Goal: Task Accomplishment & Management: Manage account settings

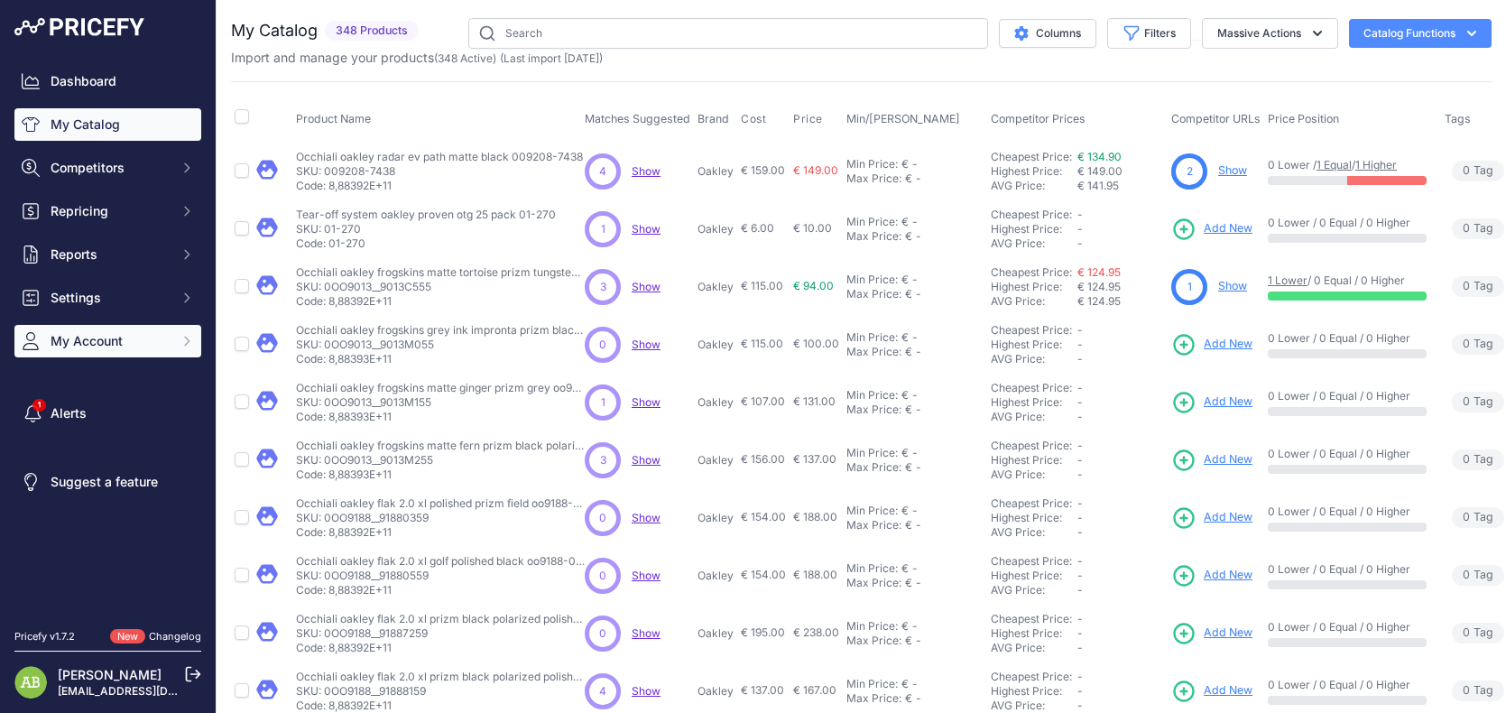
click at [150, 340] on span "My Account" at bounding box center [110, 341] width 118 height 18
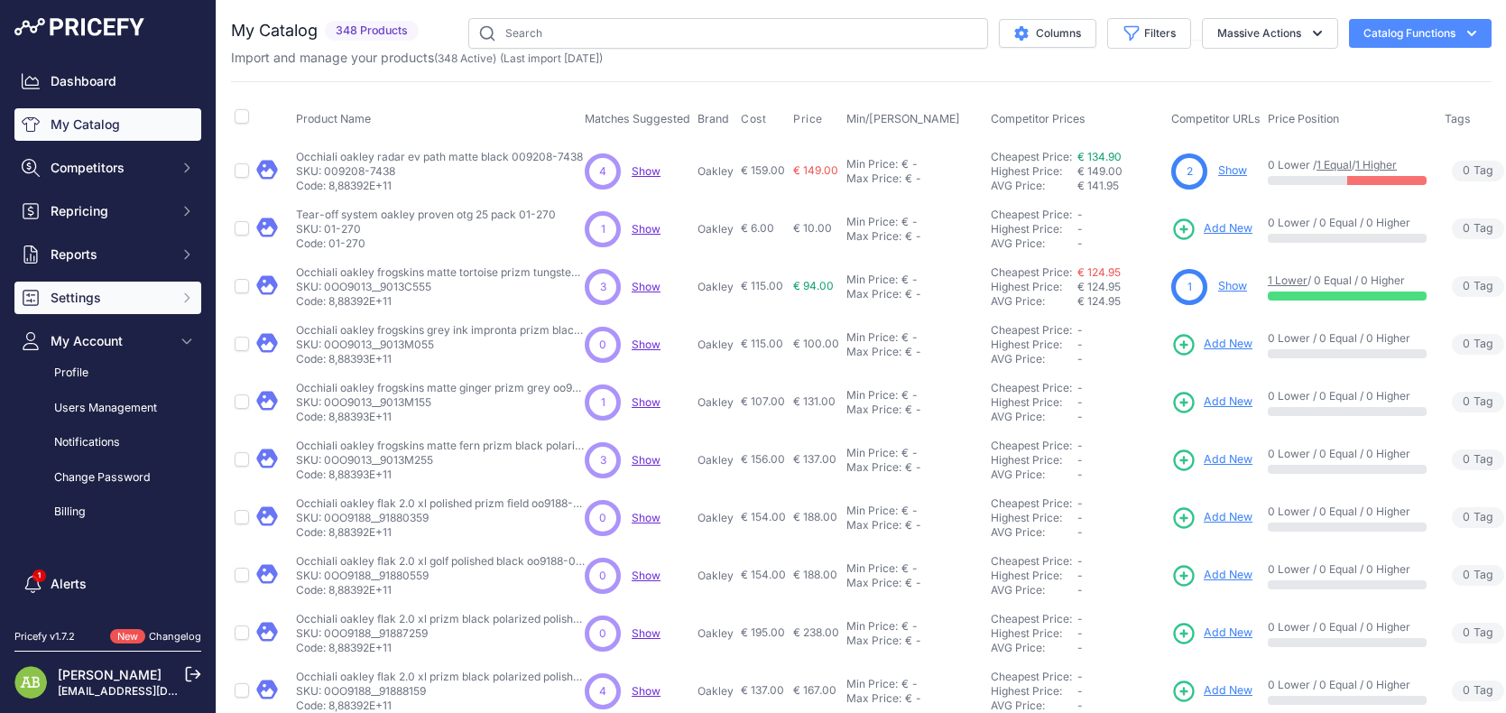
click at [88, 303] on span "Settings" at bounding box center [110, 298] width 118 height 18
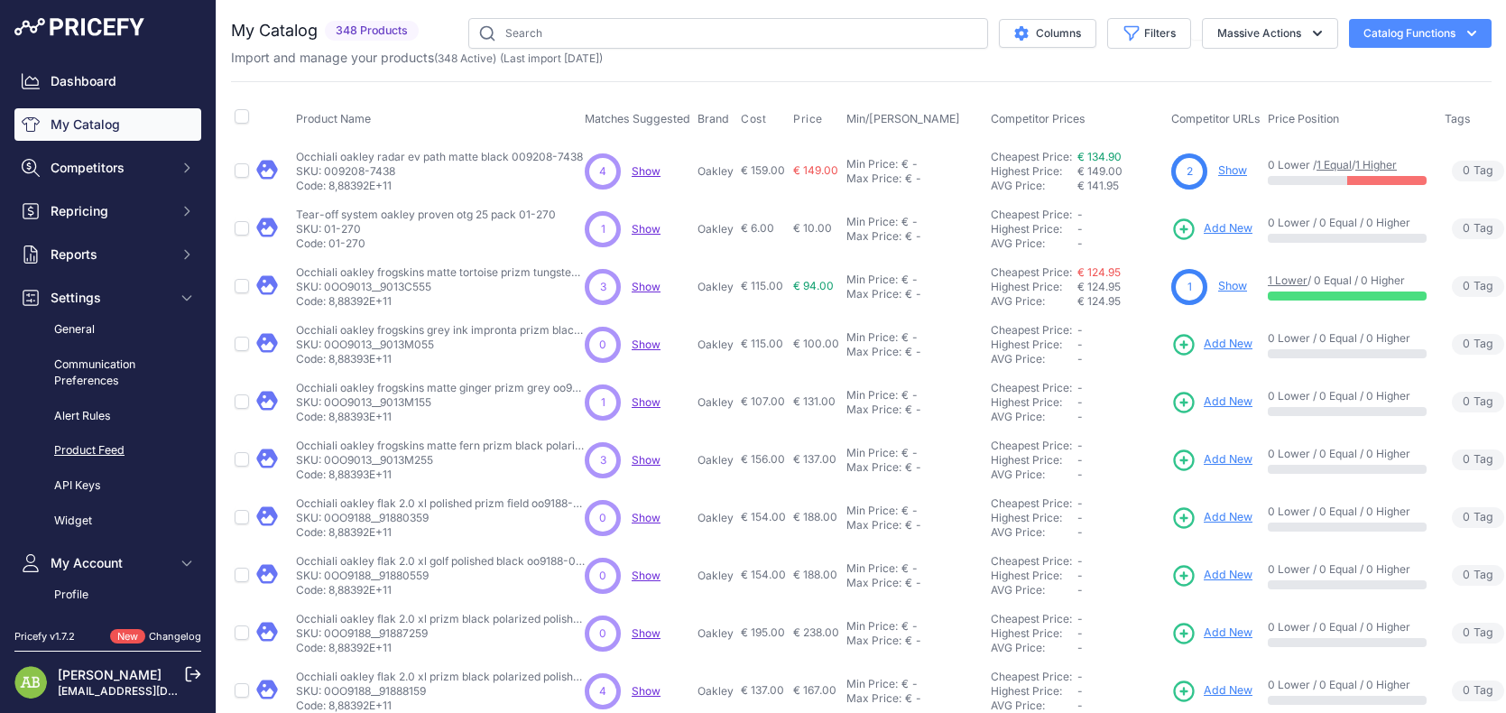
click at [124, 450] on link "Product Feed" at bounding box center [107, 451] width 187 height 32
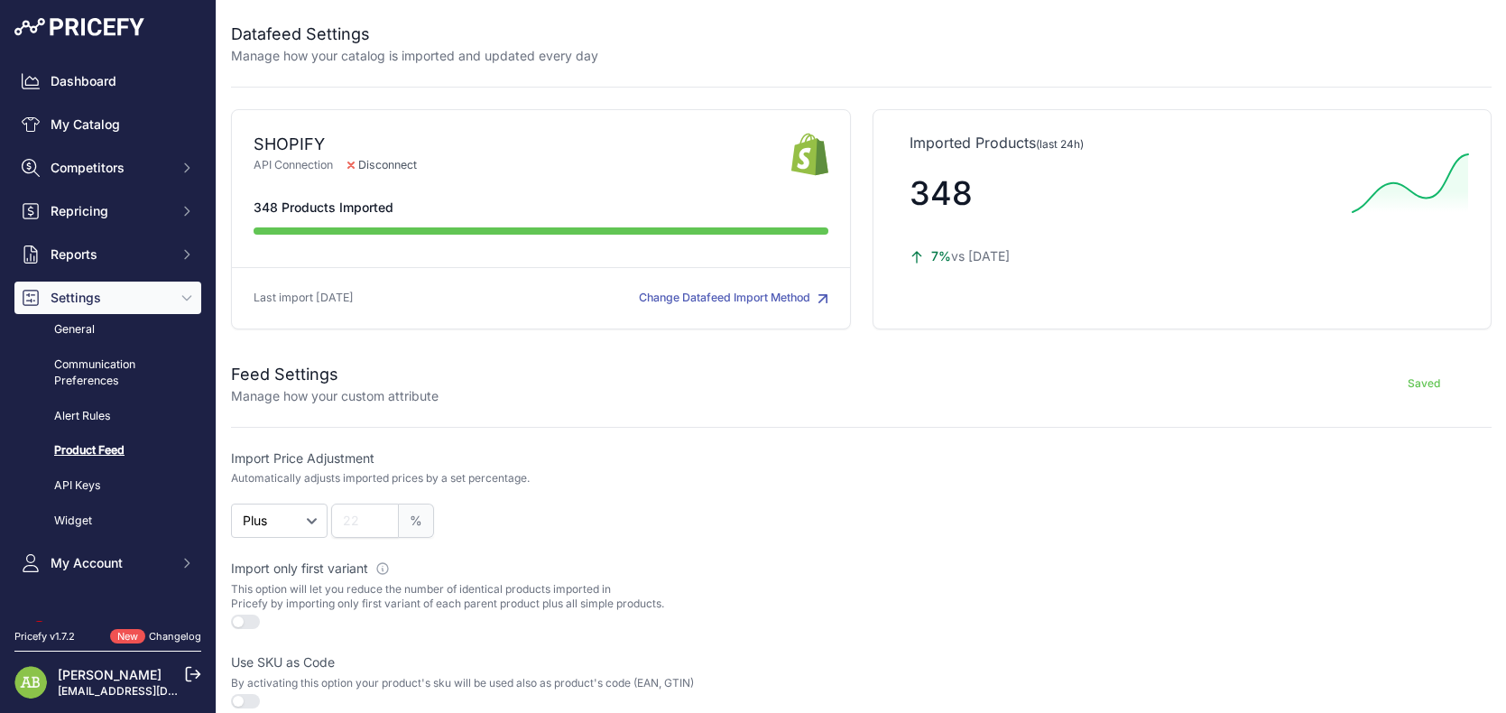
click at [710, 304] on button "Change Datafeed Import Method" at bounding box center [733, 298] width 189 height 17
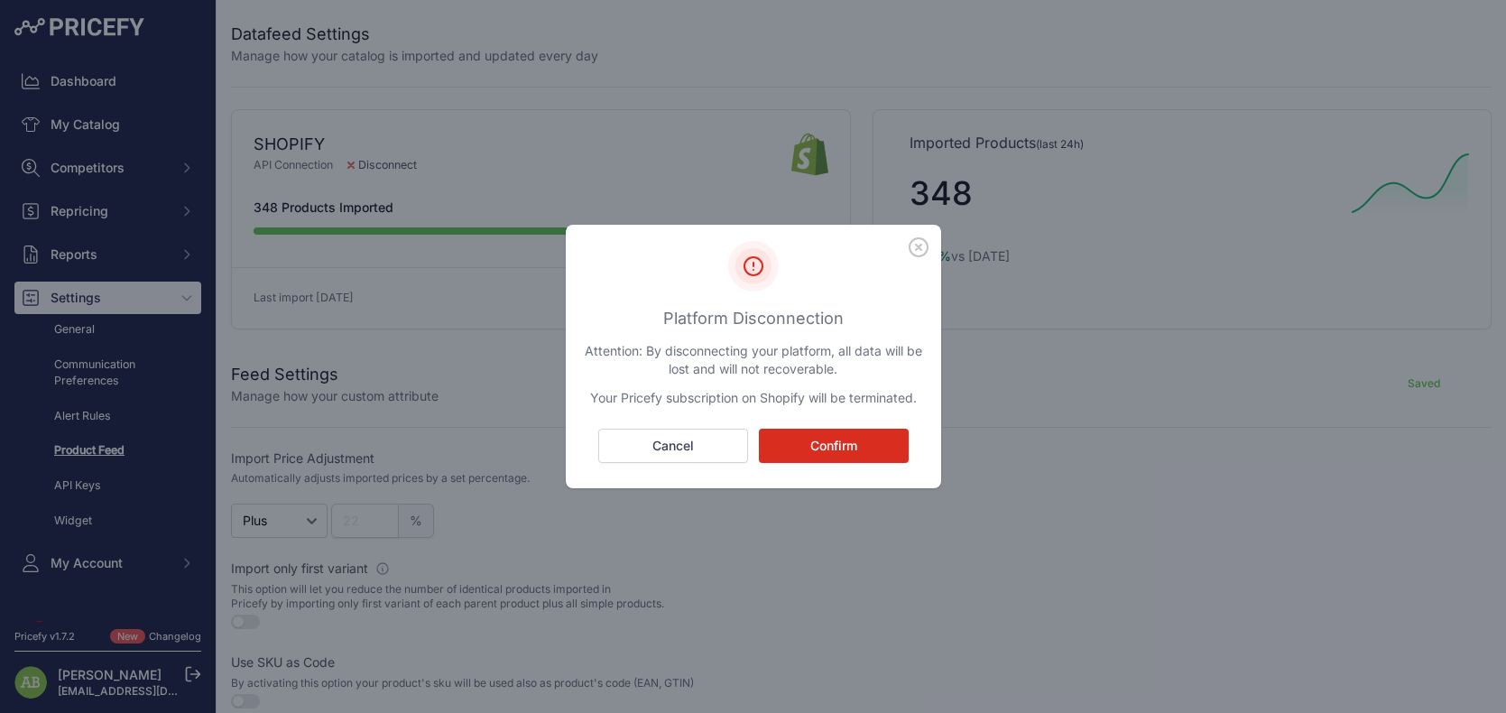
click at [795, 455] on button "Confirm" at bounding box center [834, 446] width 150 height 34
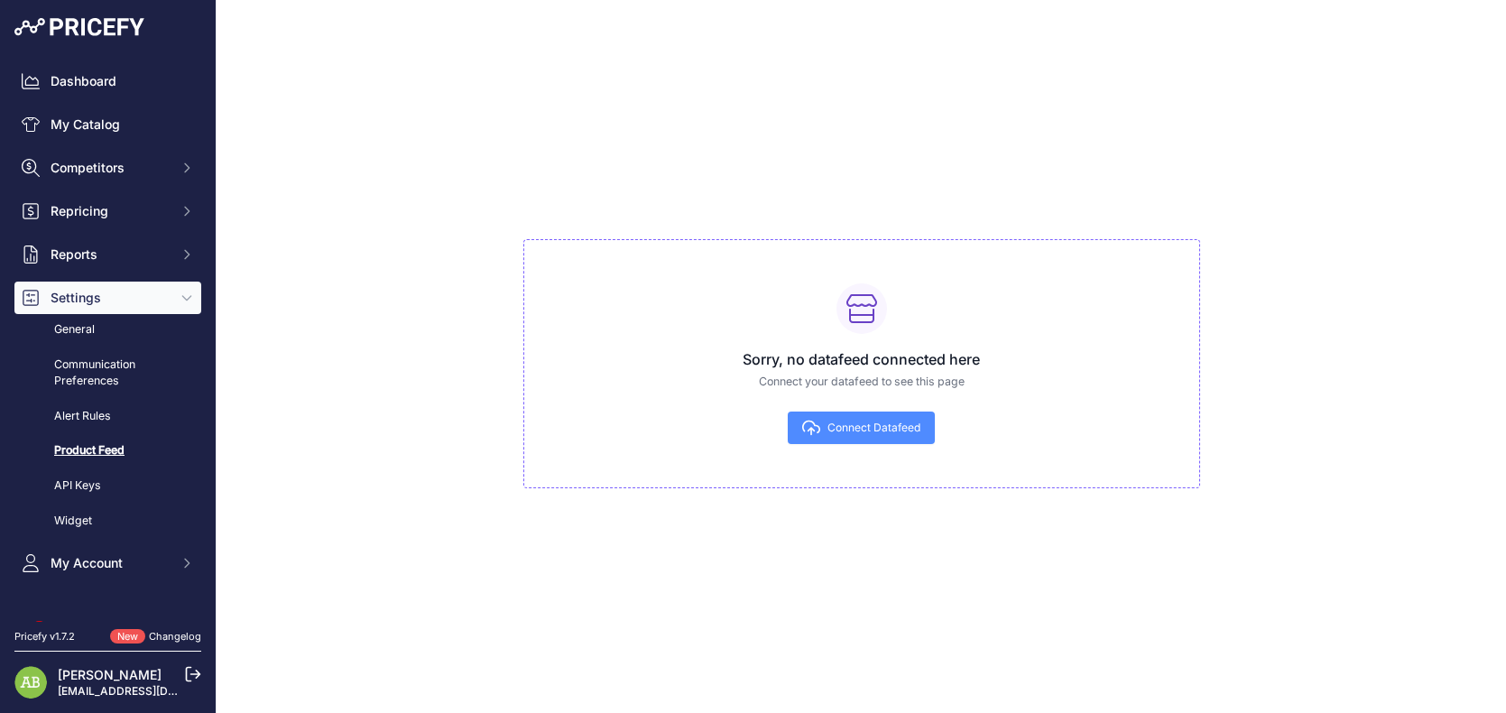
click at [846, 432] on span "Connect Datafeed" at bounding box center [873, 427] width 93 height 14
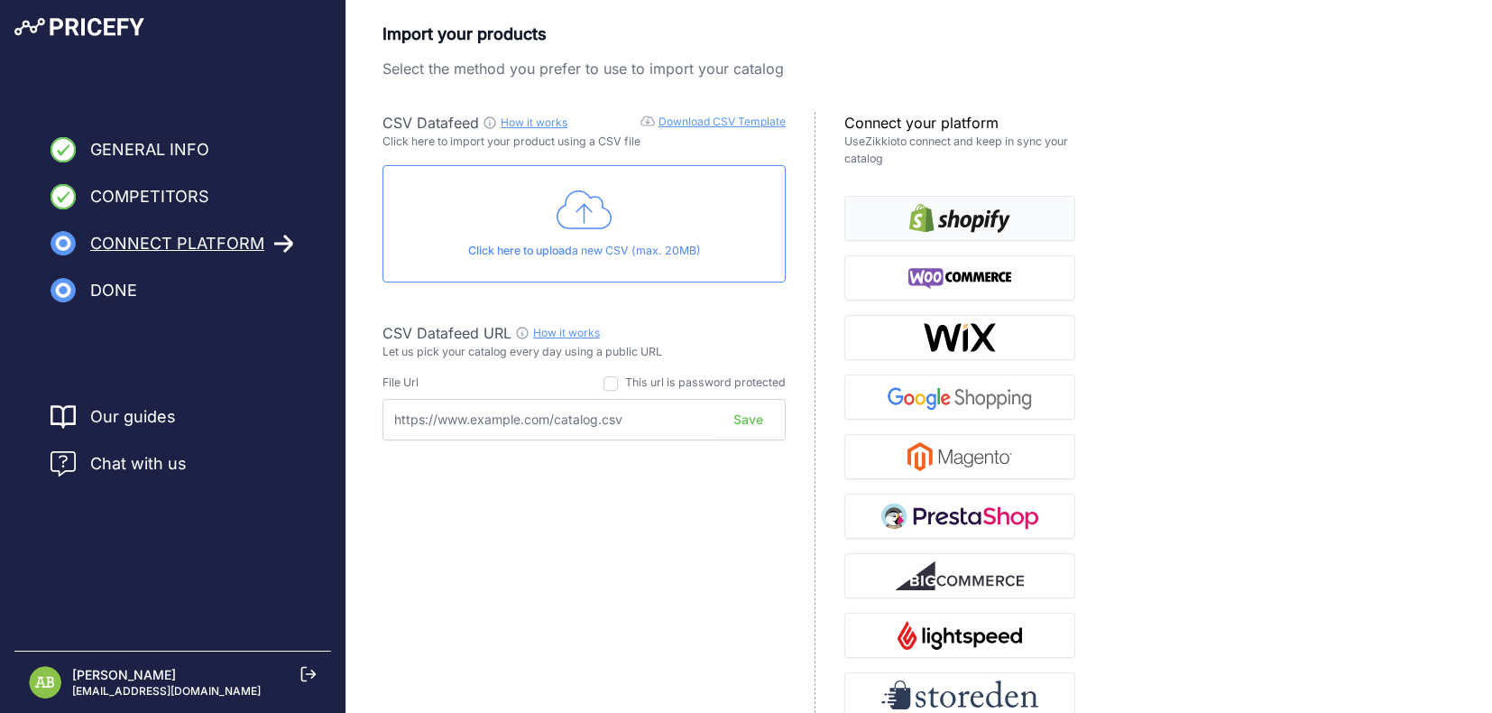
click at [955, 217] on img "button" at bounding box center [959, 218] width 101 height 29
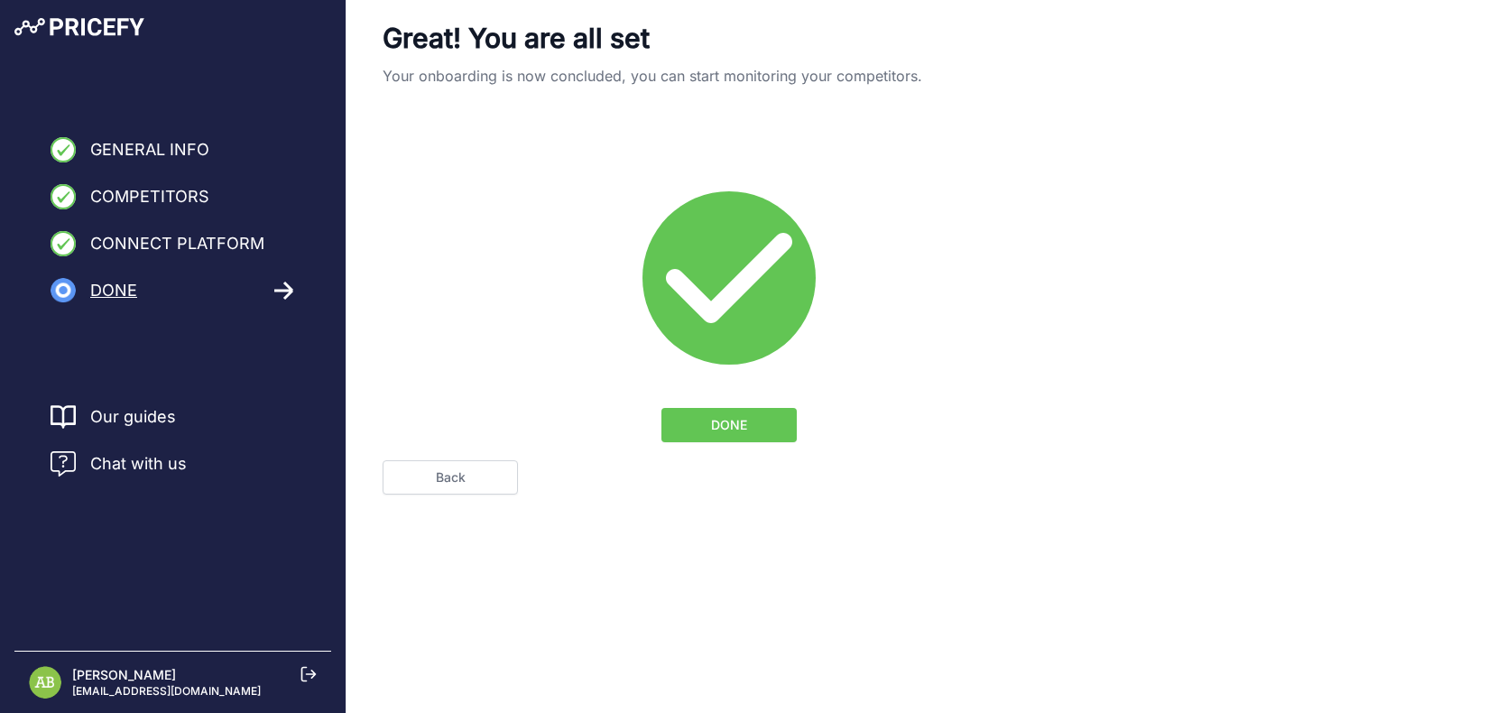
drag, startPoint x: 52, startPoint y: 546, endPoint x: 94, endPoint y: 279, distance: 270.3
click at [52, 546] on nav "Our guides Chat with us" at bounding box center [172, 523] width 317 height 239
click at [754, 417] on button "DONE" at bounding box center [728, 425] width 135 height 34
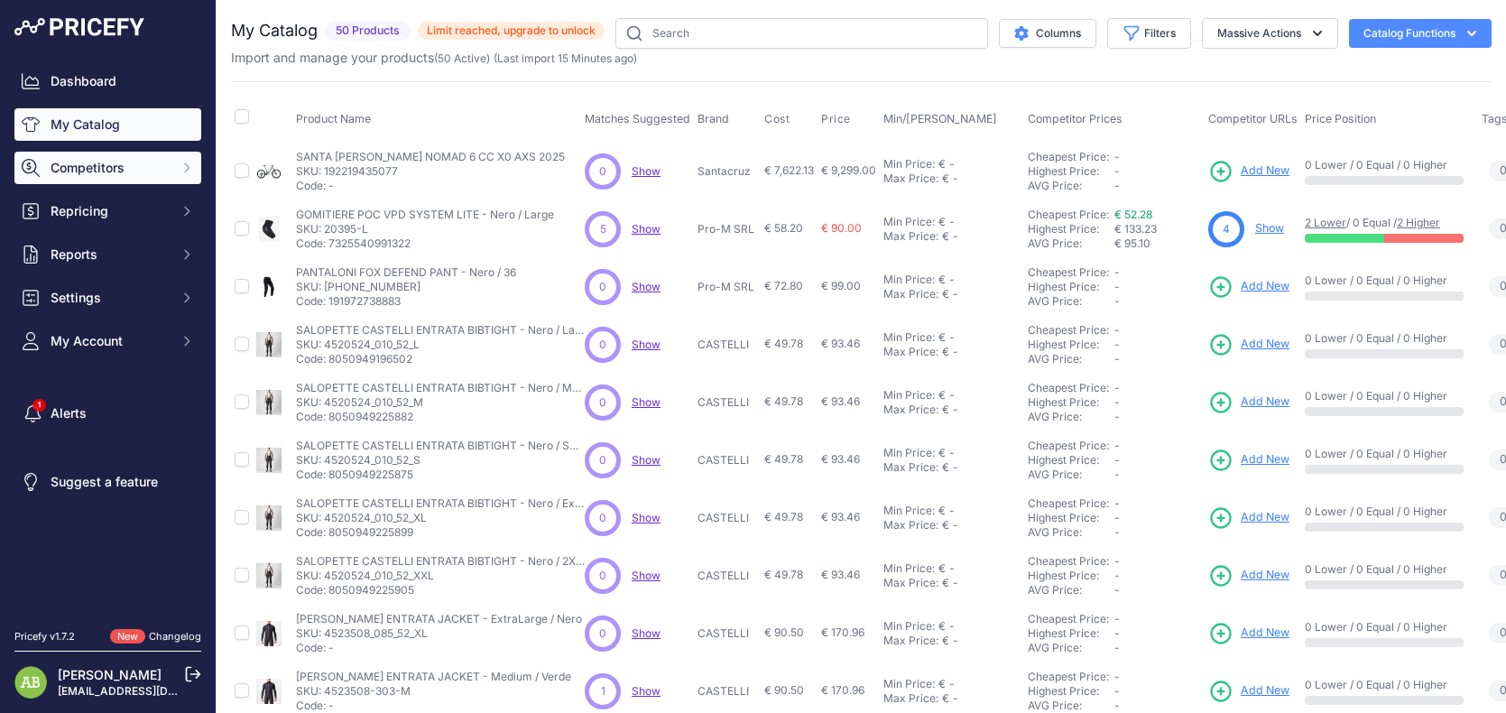
click at [108, 174] on span "Competitors" at bounding box center [110, 168] width 118 height 18
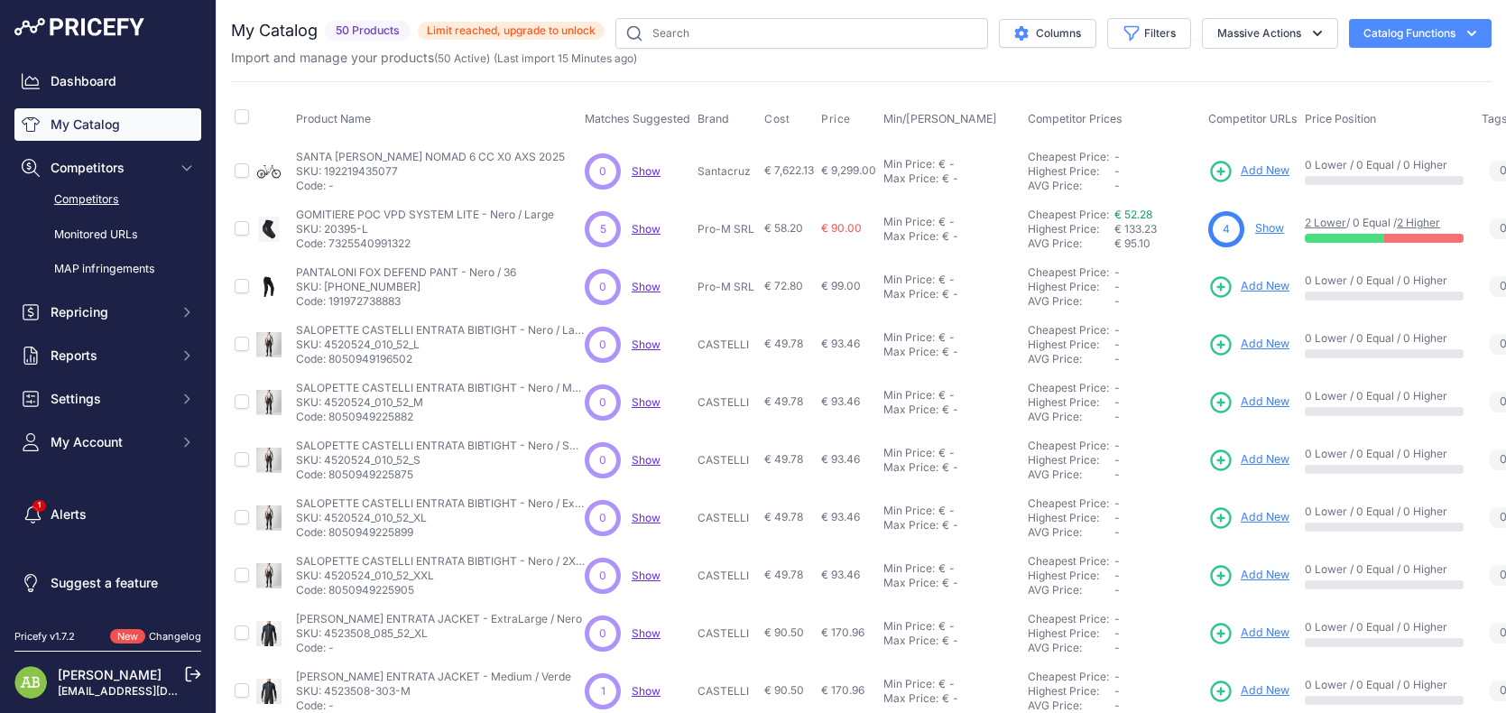
click at [99, 203] on link "Competitors" at bounding box center [107, 200] width 187 height 32
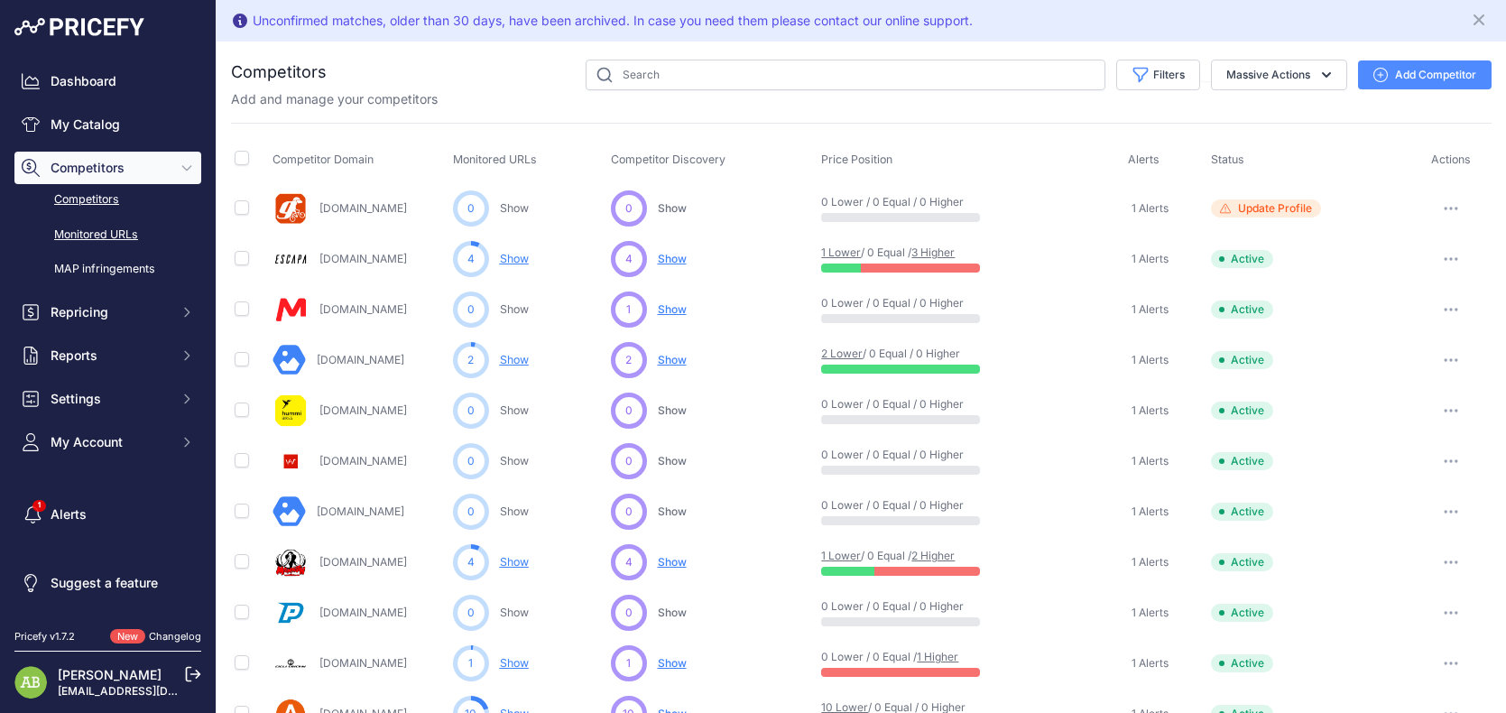
click at [116, 241] on link "Monitored URLs" at bounding box center [107, 235] width 187 height 32
